Goal: Navigation & Orientation: Find specific page/section

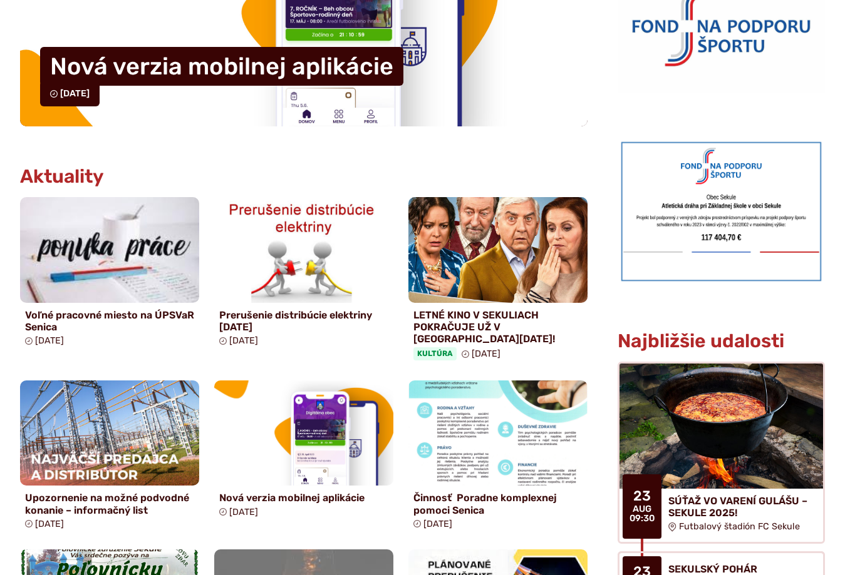
scroll to position [501, 0]
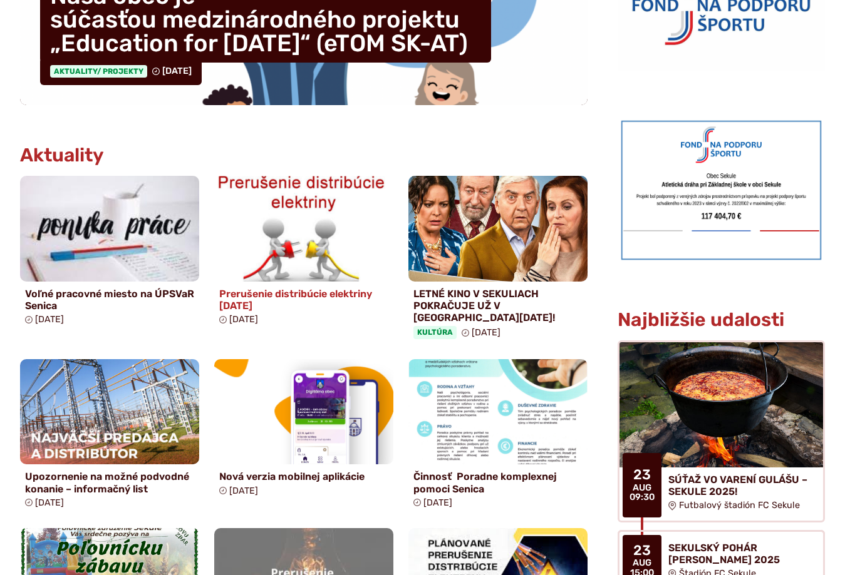
click at [302, 264] on img at bounding box center [304, 228] width 206 height 121
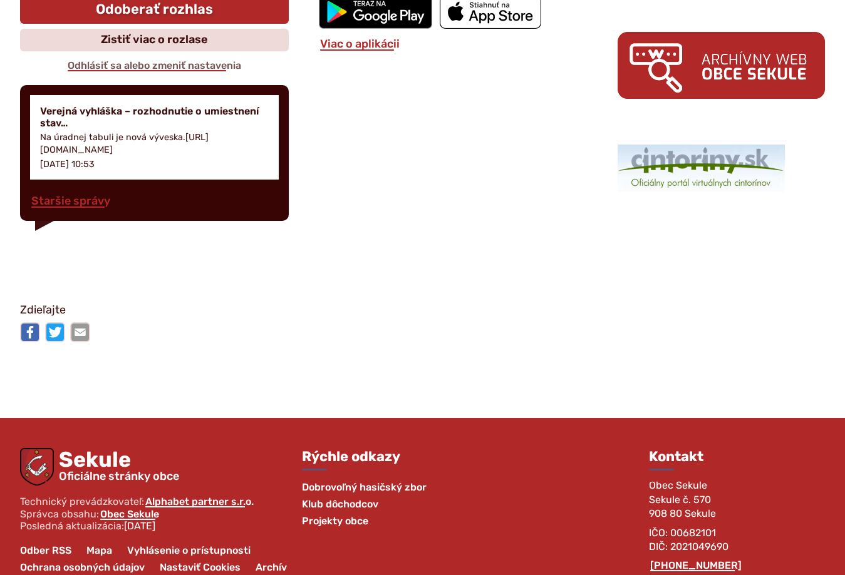
scroll to position [1905, 0]
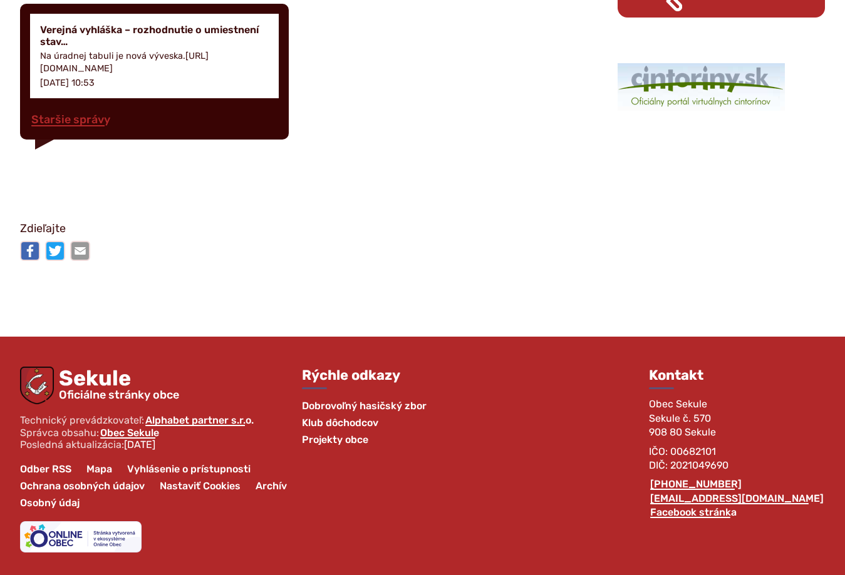
click at [351, 442] on span "Projekty obce" at bounding box center [335, 439] width 66 height 17
